Goal: Transaction & Acquisition: Subscribe to service/newsletter

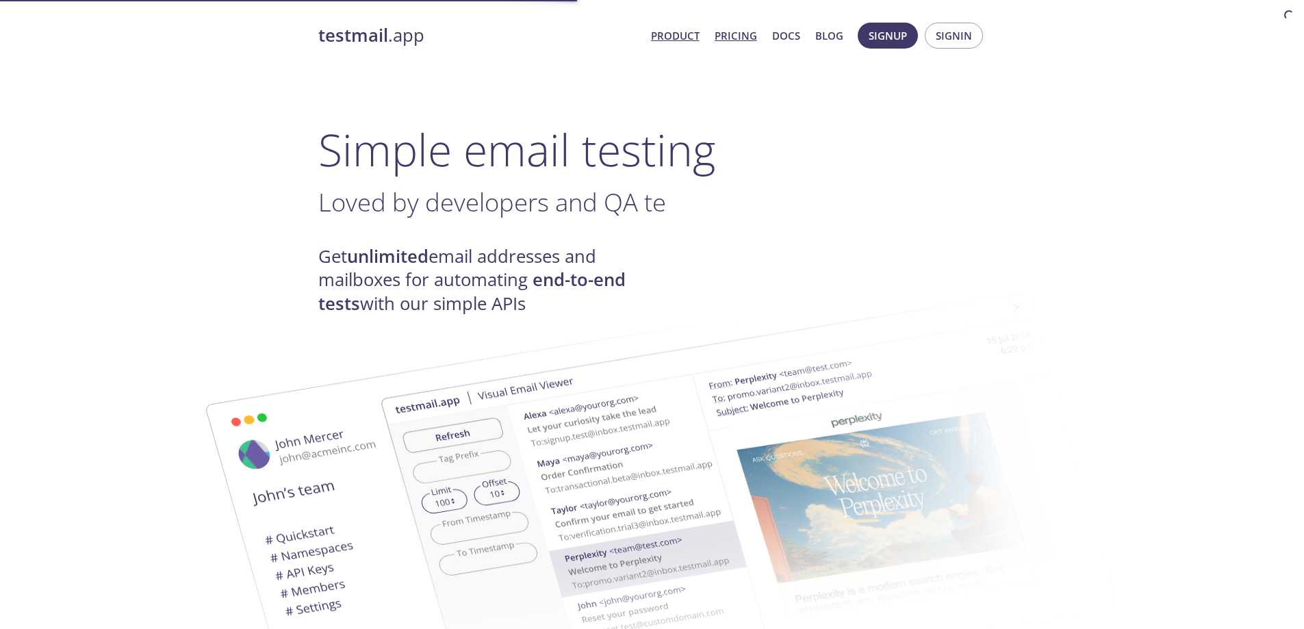
click at [739, 37] on link "Pricing" at bounding box center [736, 36] width 42 height 18
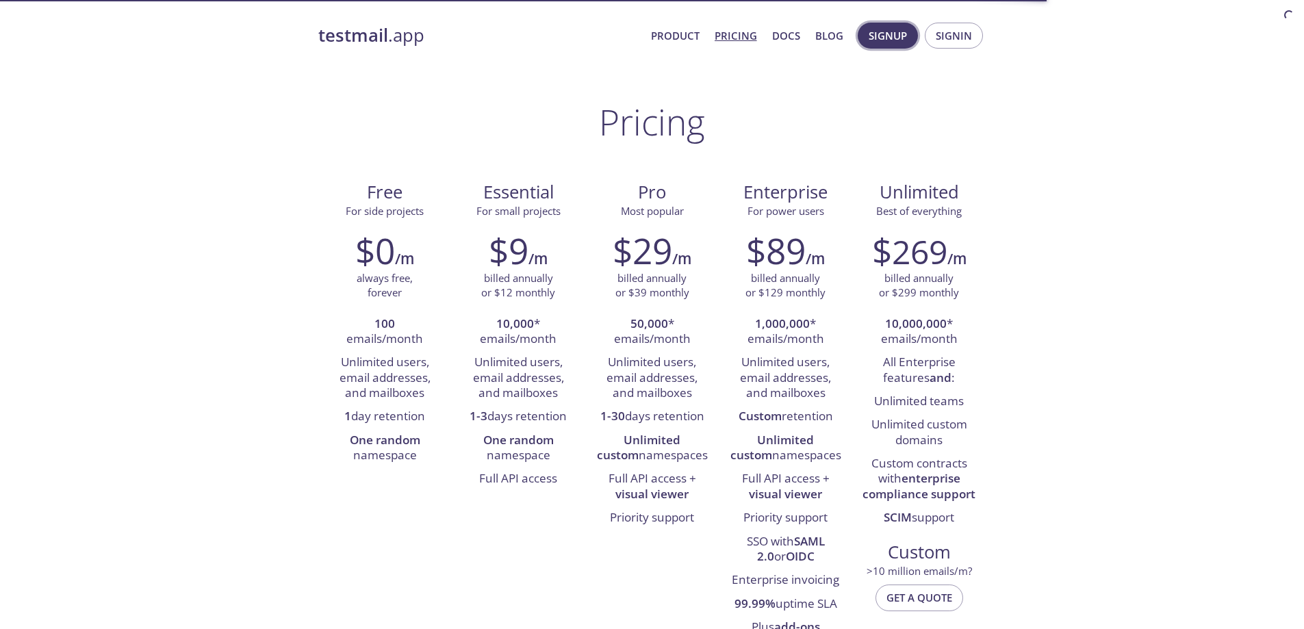
click at [891, 34] on span "Signup" at bounding box center [888, 36] width 38 height 18
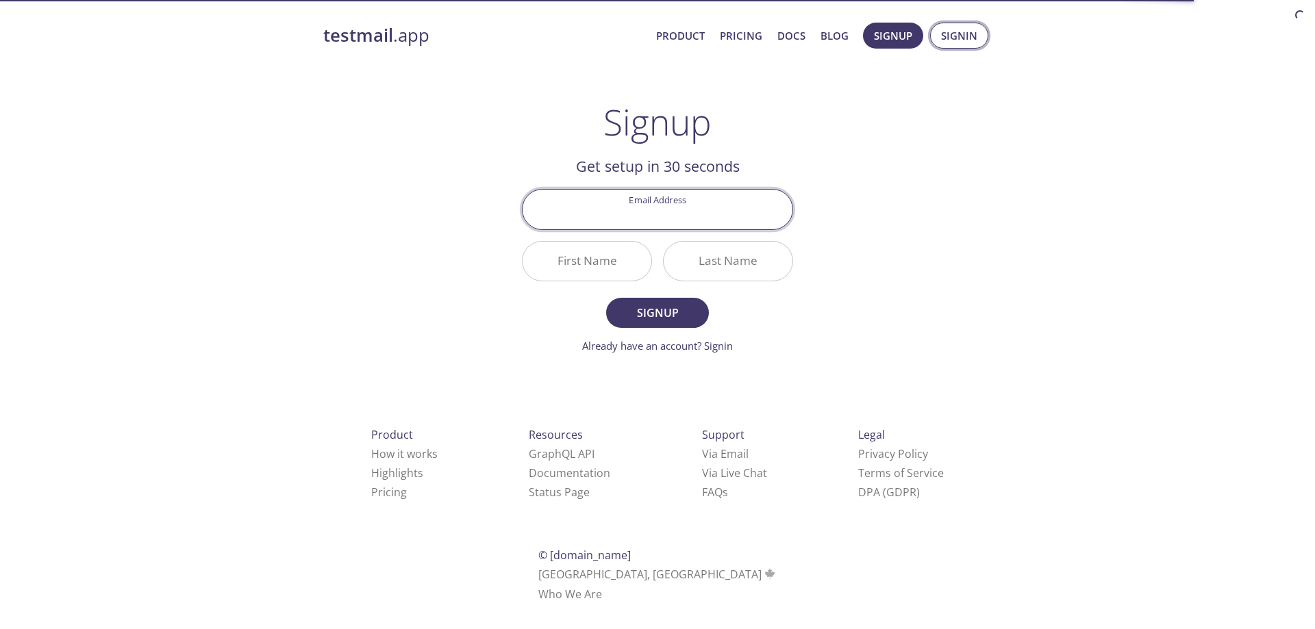
click at [963, 41] on span "Signin" at bounding box center [959, 36] width 36 height 18
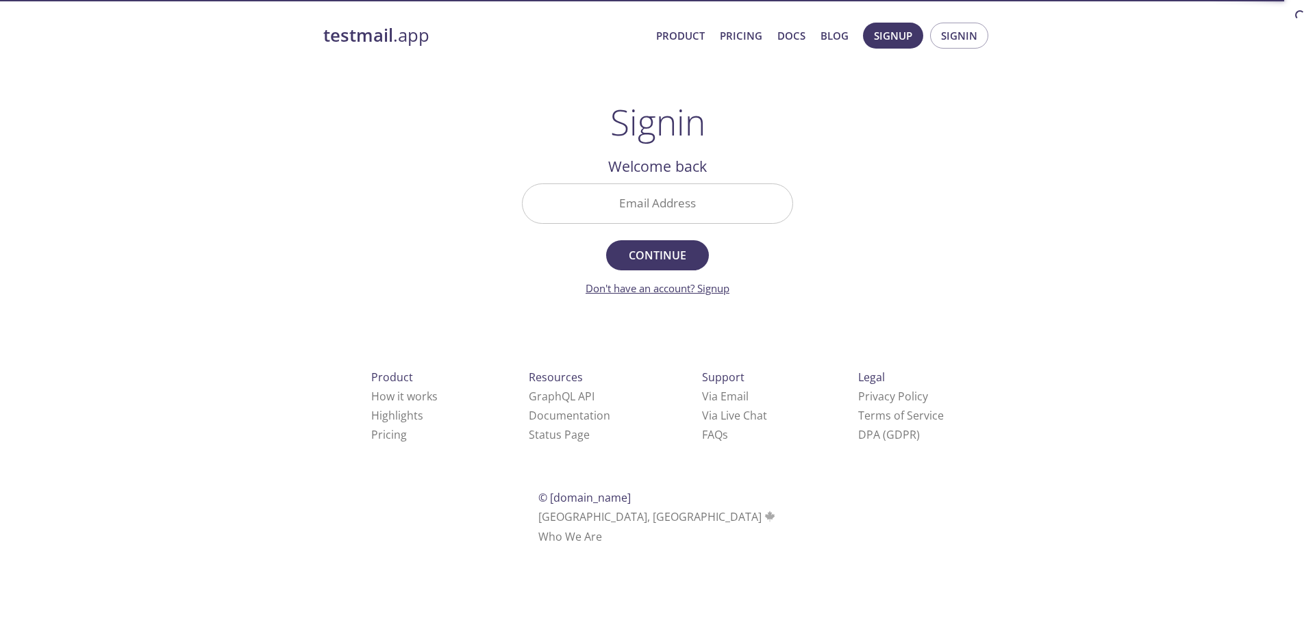
click at [710, 286] on link "Don't have an account? Signup" at bounding box center [657, 288] width 144 height 14
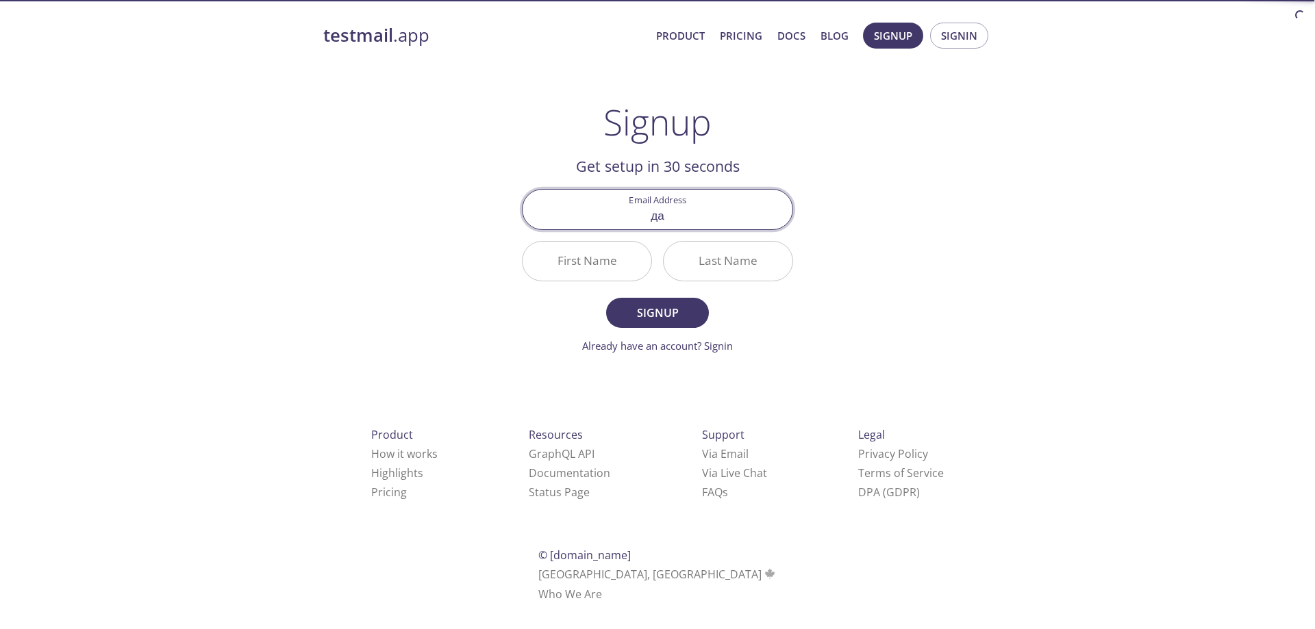
type input "д"
type input "[EMAIL_ADDRESS][DOMAIN_NAME]"
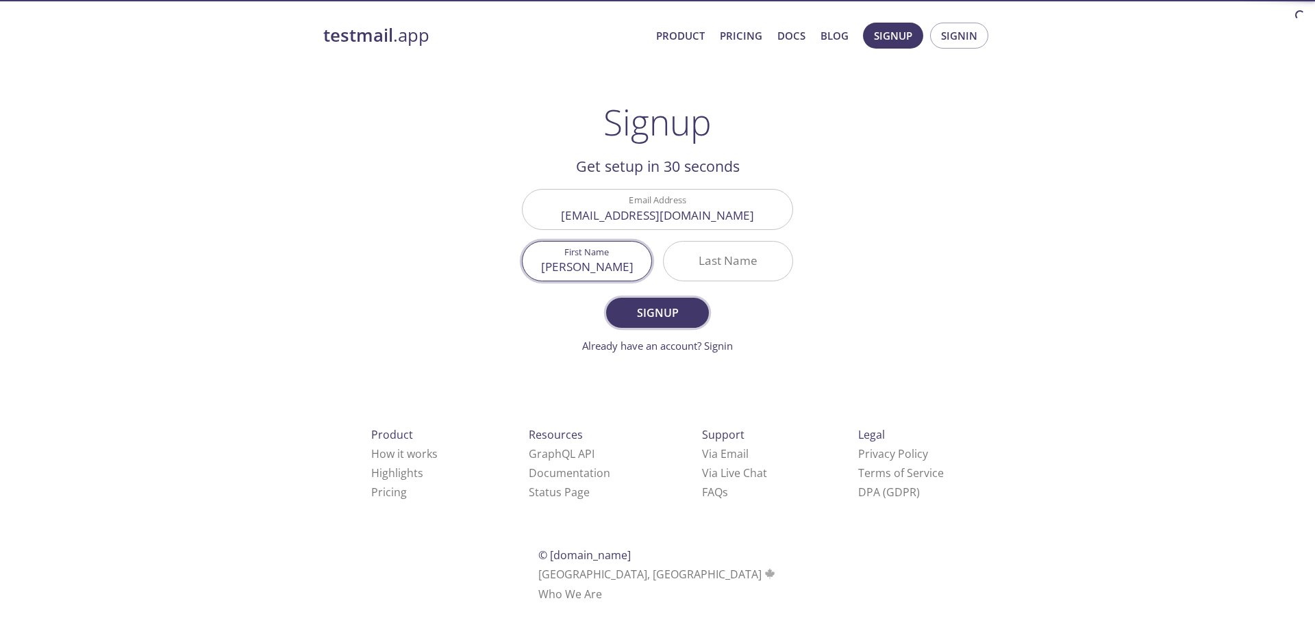
type input "[PERSON_NAME]"
click at [643, 310] on span "Signup" at bounding box center [657, 312] width 73 height 19
click at [734, 268] on input "Last Name Required" at bounding box center [728, 261] width 129 height 39
type input "[PERSON_NAME]"
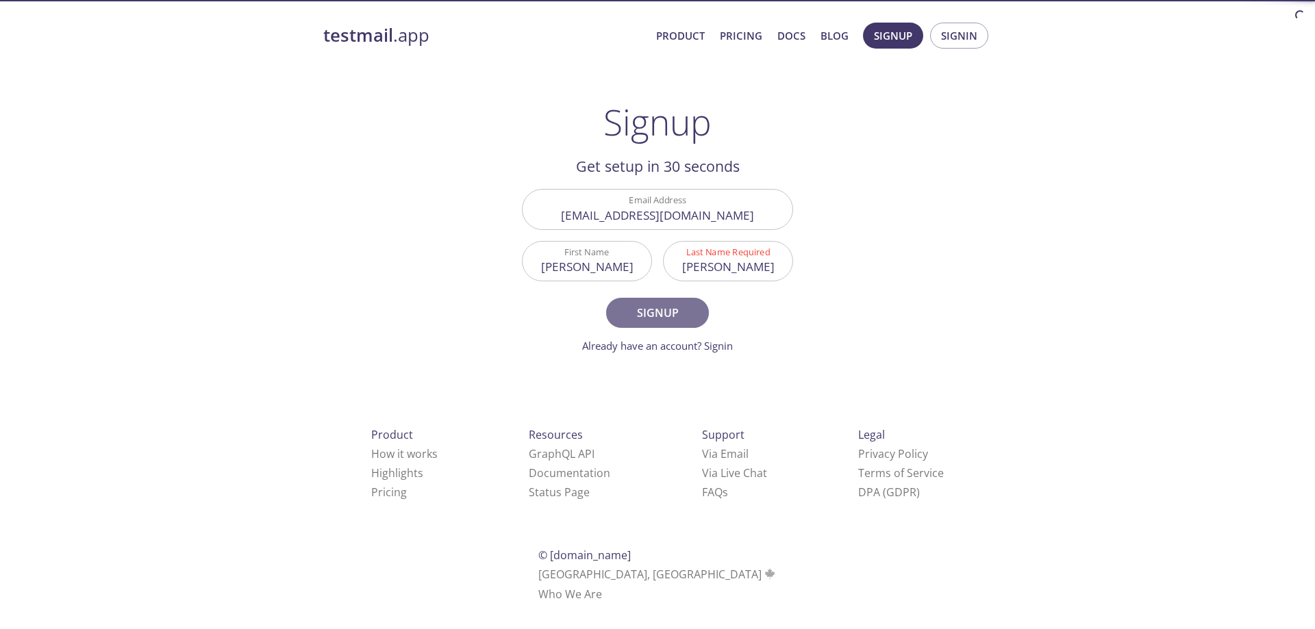
click at [645, 311] on span "Signup" at bounding box center [657, 312] width 73 height 19
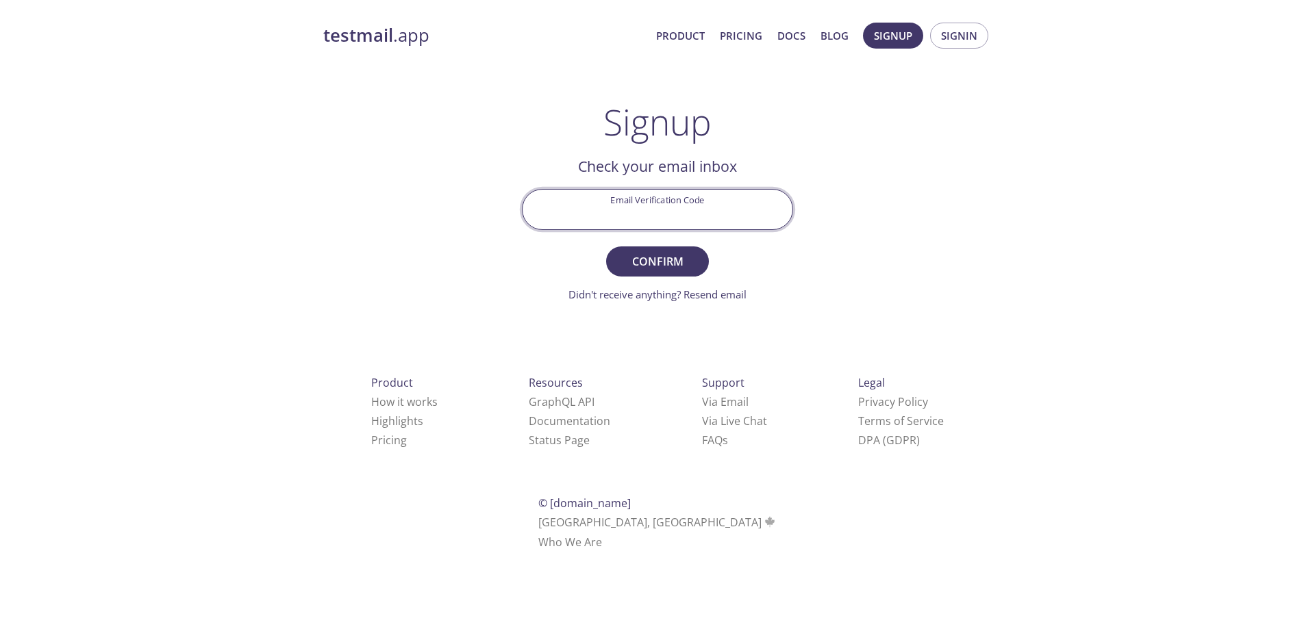
click at [655, 197] on input "Email Verification Code" at bounding box center [657, 209] width 270 height 39
paste input "PTQF6DD"
type input "PTQF6DD"
click at [663, 270] on span "Confirm" at bounding box center [657, 261] width 73 height 19
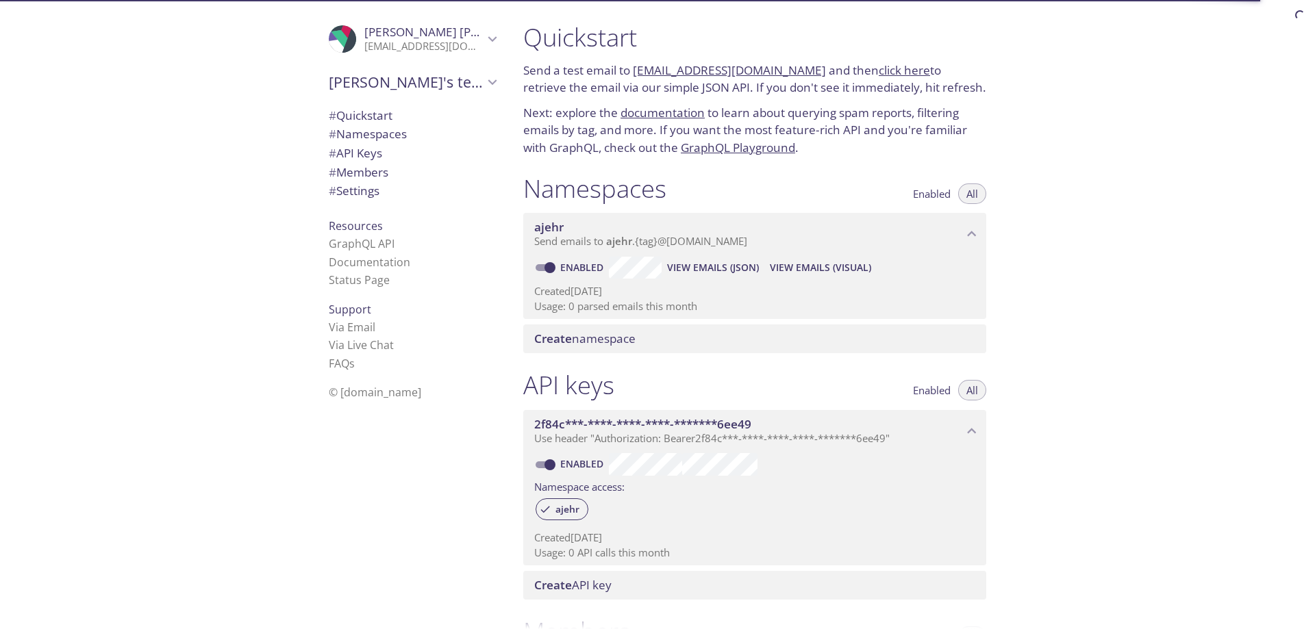
click at [357, 116] on span "# Quickstart" at bounding box center [361, 116] width 64 height 16
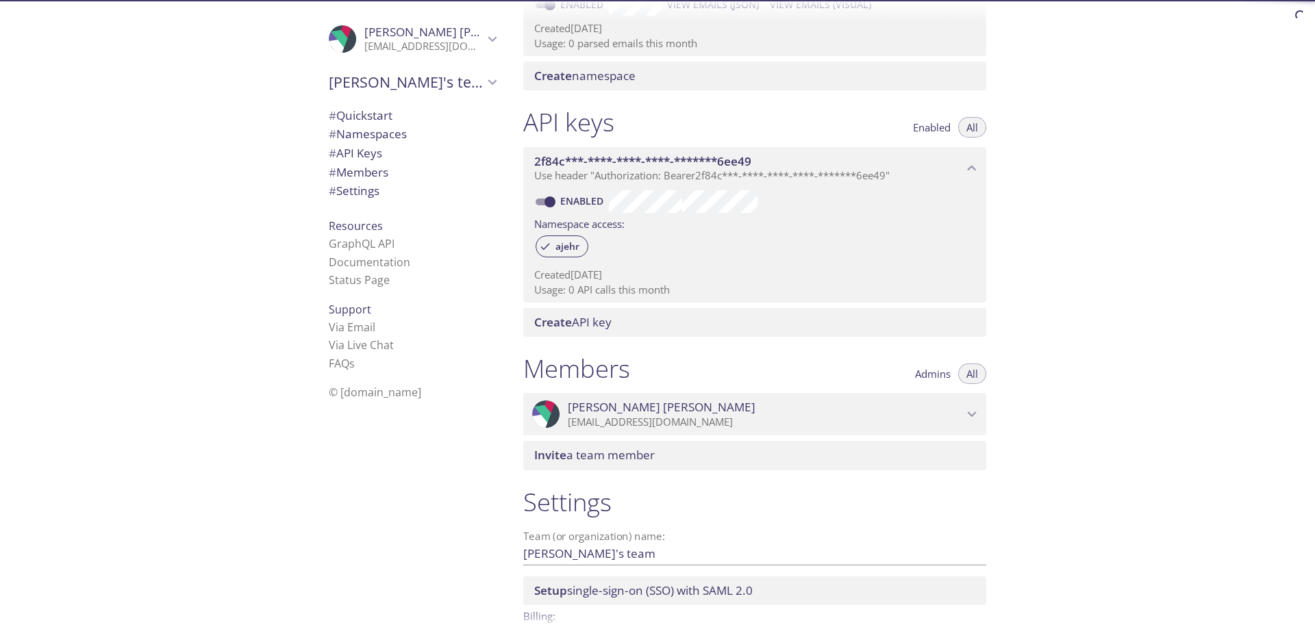
scroll to position [344, 0]
